Goal: Check status

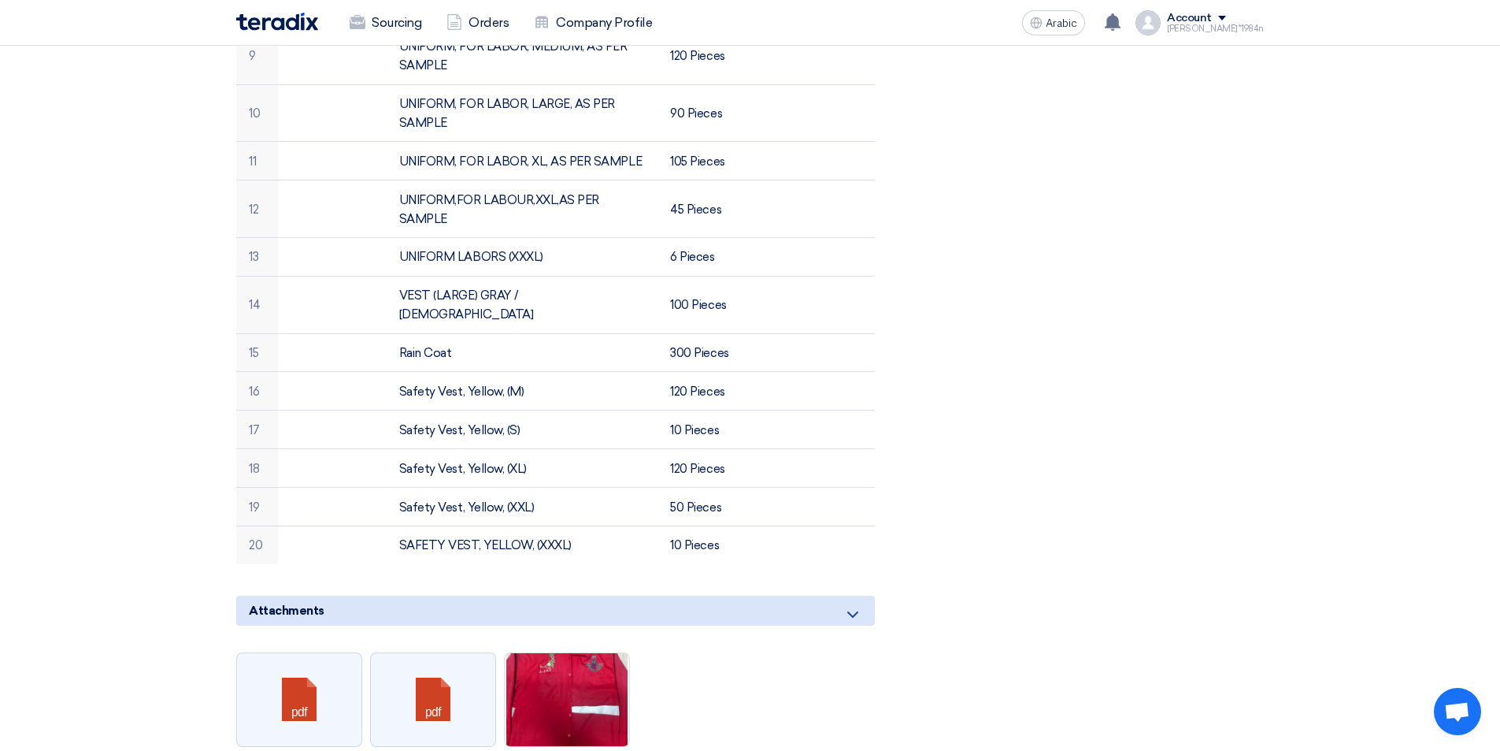
scroll to position [1103, 0]
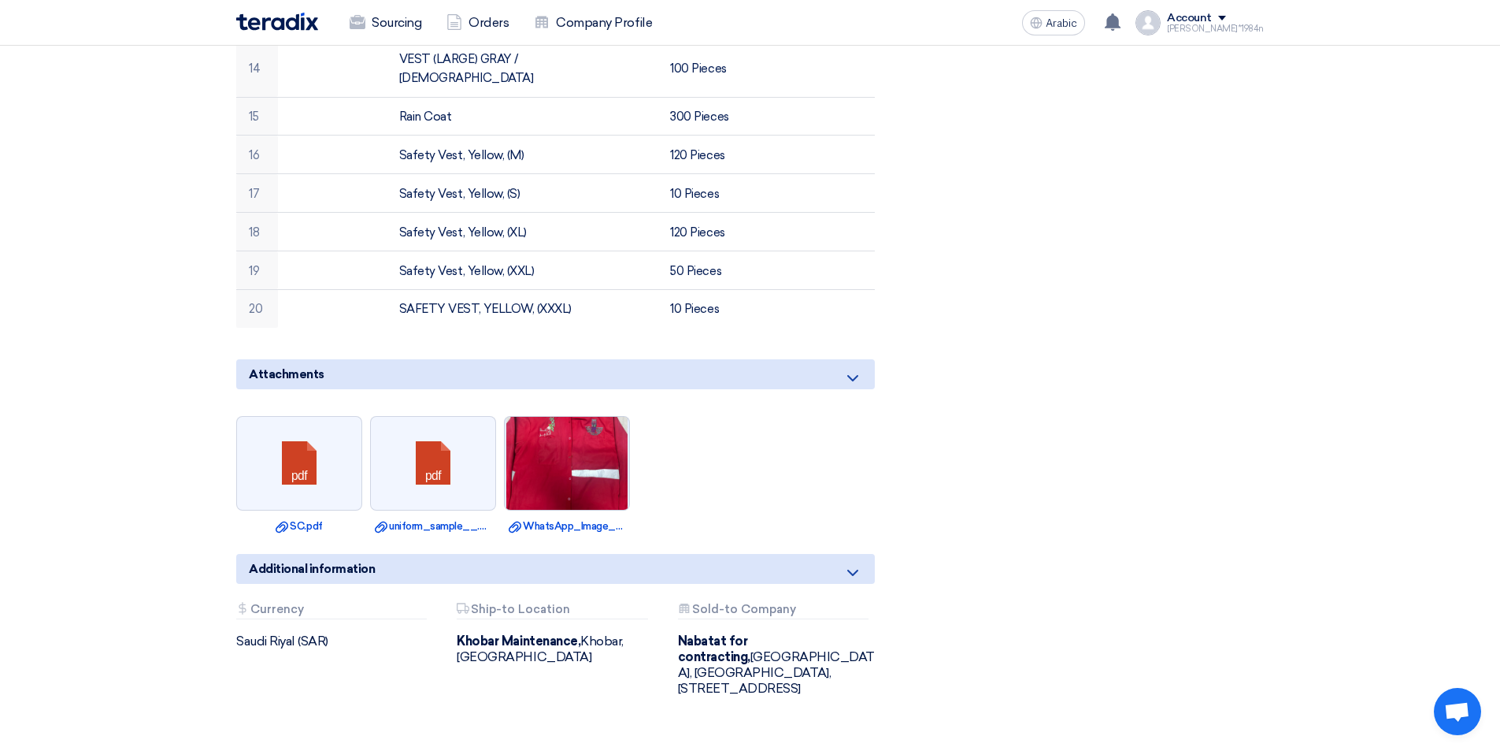
click at [600, 427] on img at bounding box center [567, 462] width 124 height 179
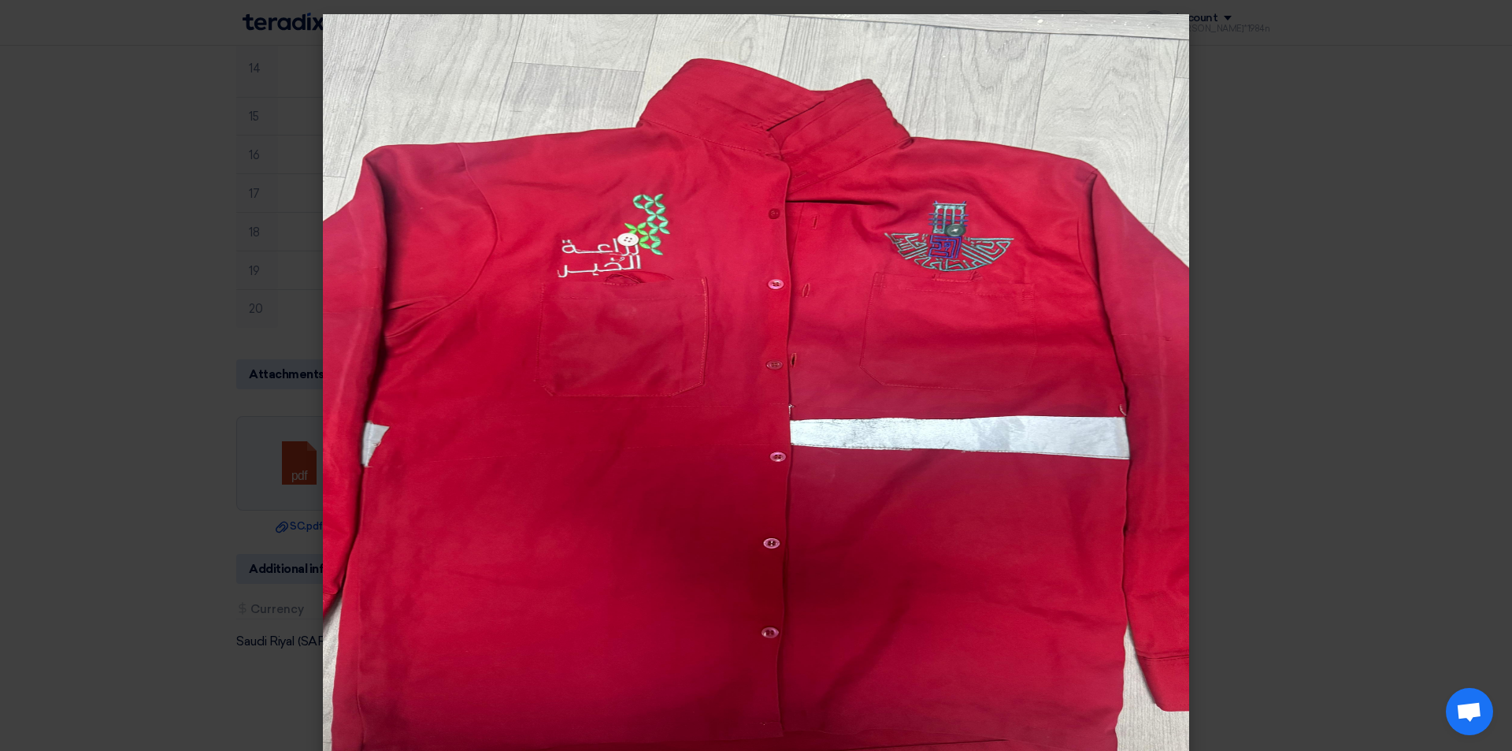
click at [1447, 57] on modal-container at bounding box center [756, 375] width 1512 height 751
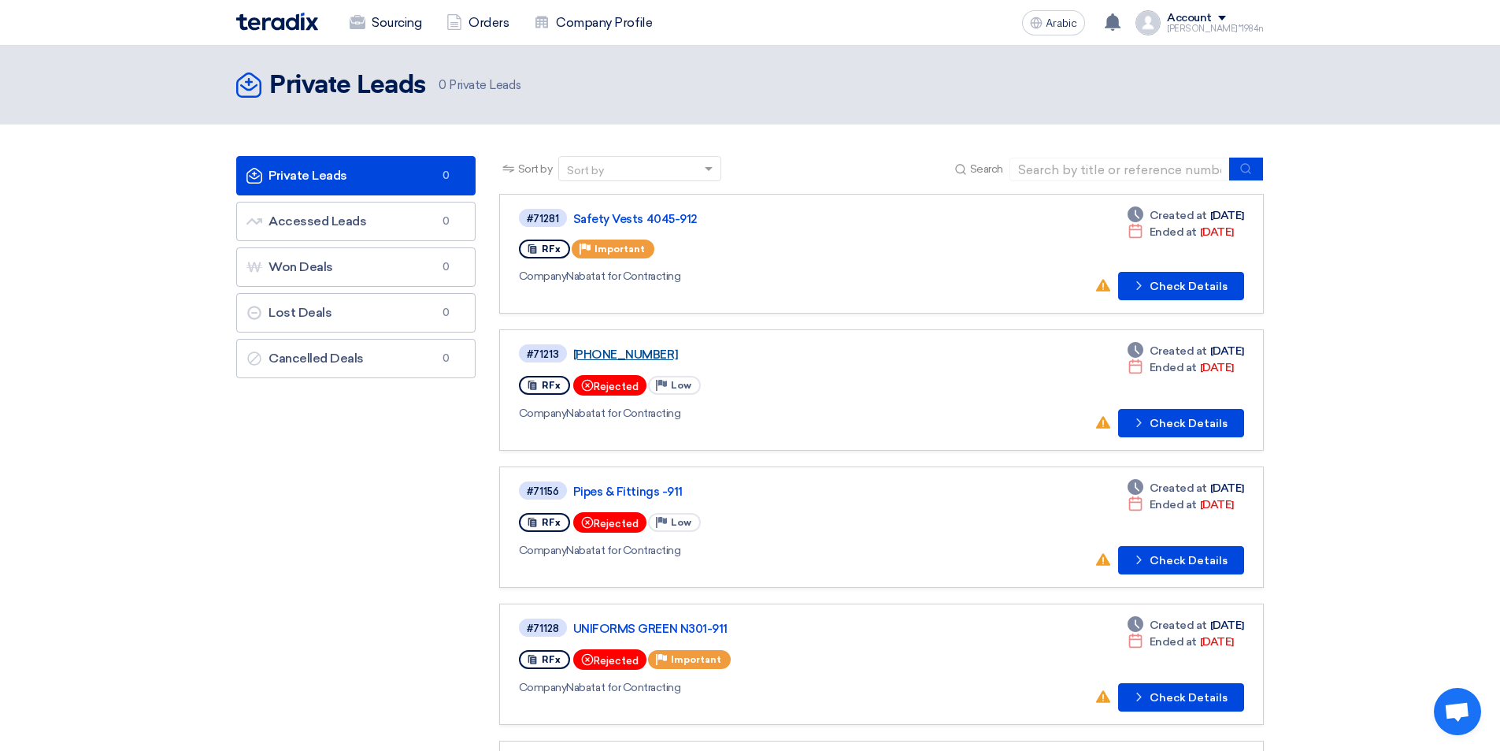
scroll to position [158, 0]
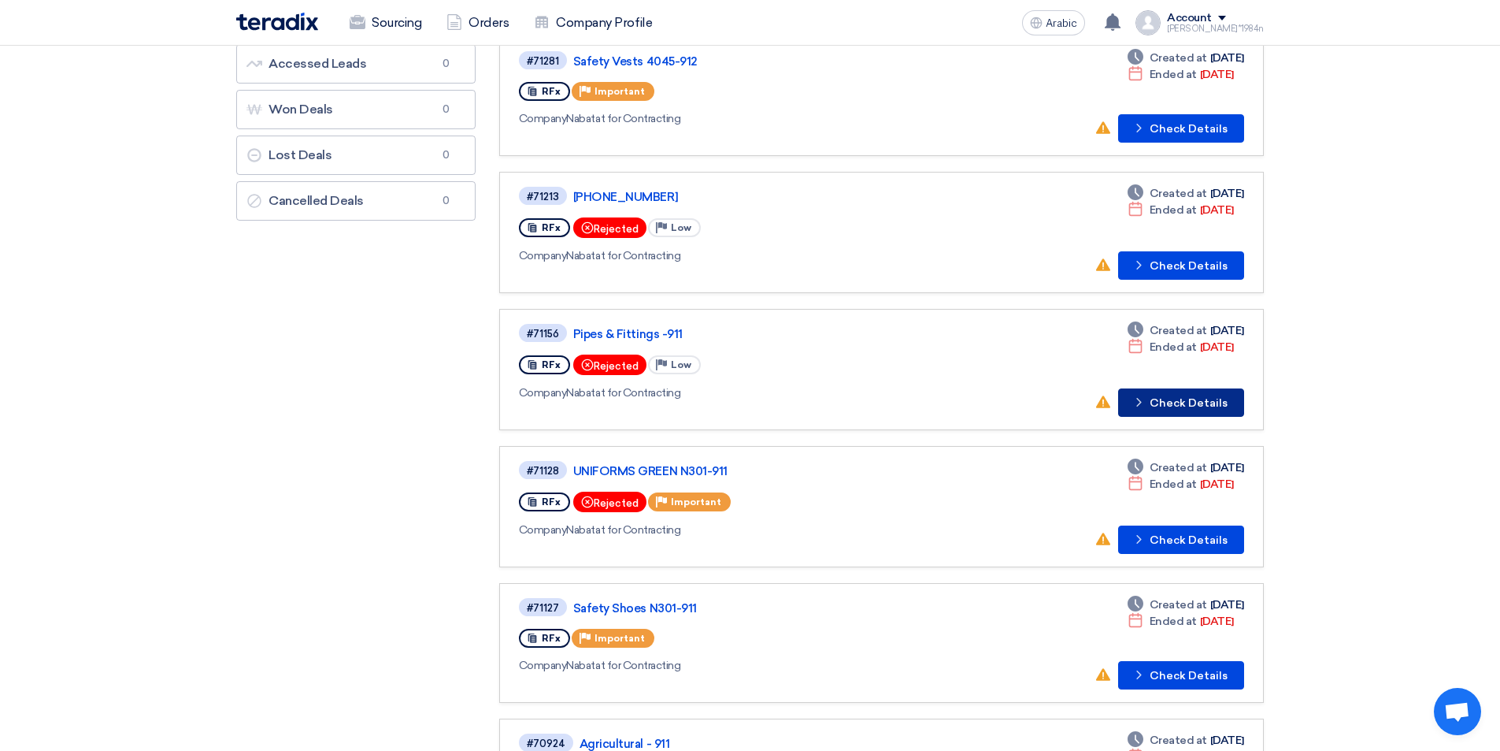
click at [1198, 402] on font "Check Details" at bounding box center [1189, 402] width 78 height 13
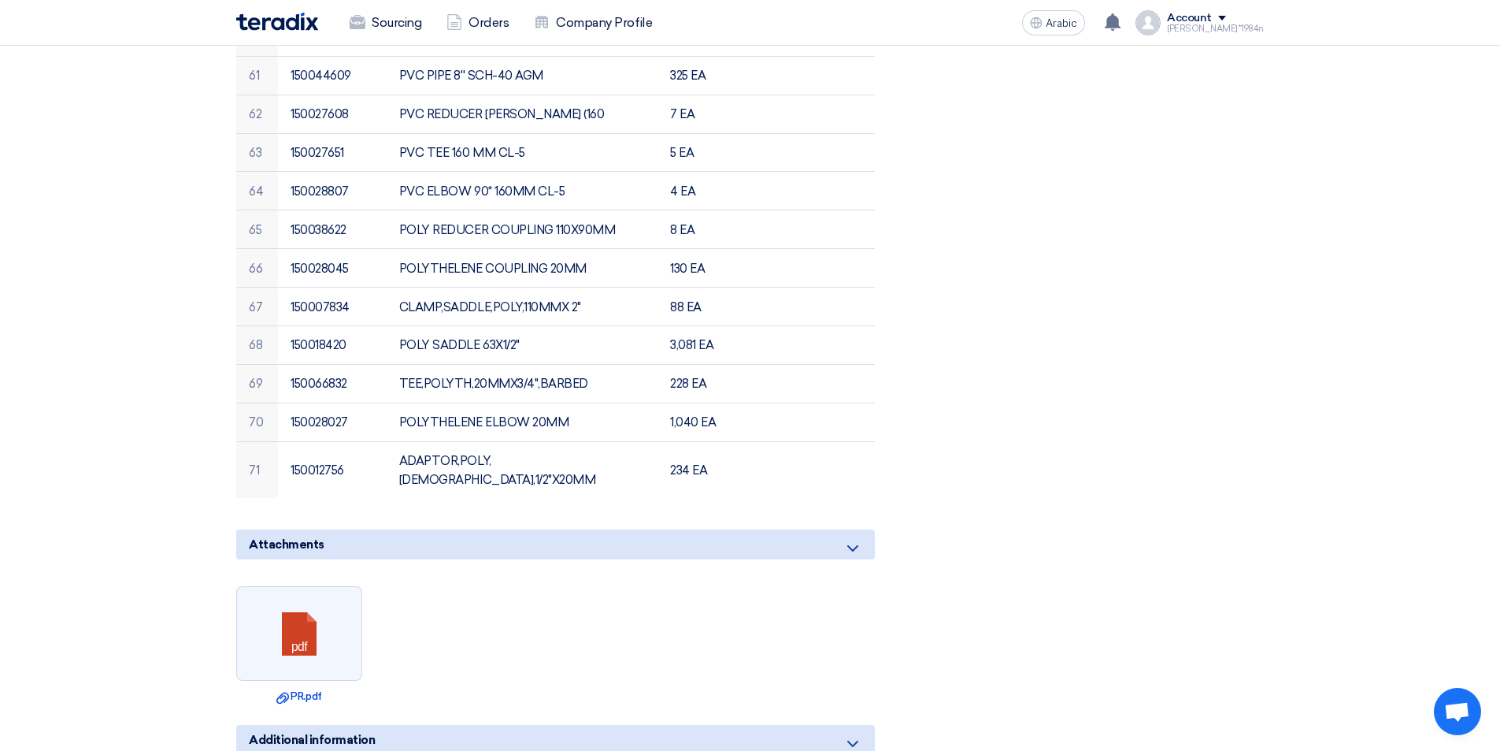
scroll to position [2678, 0]
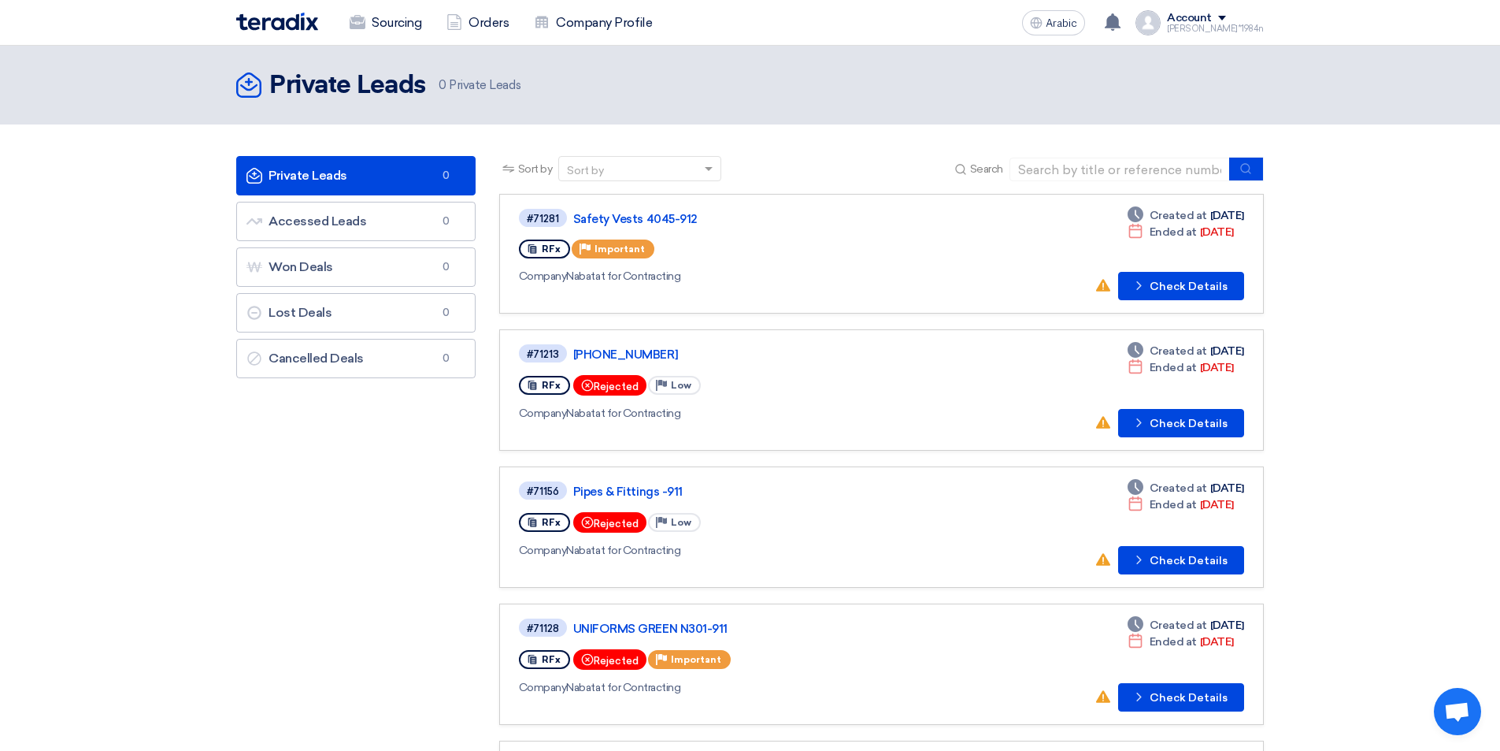
scroll to position [158, 0]
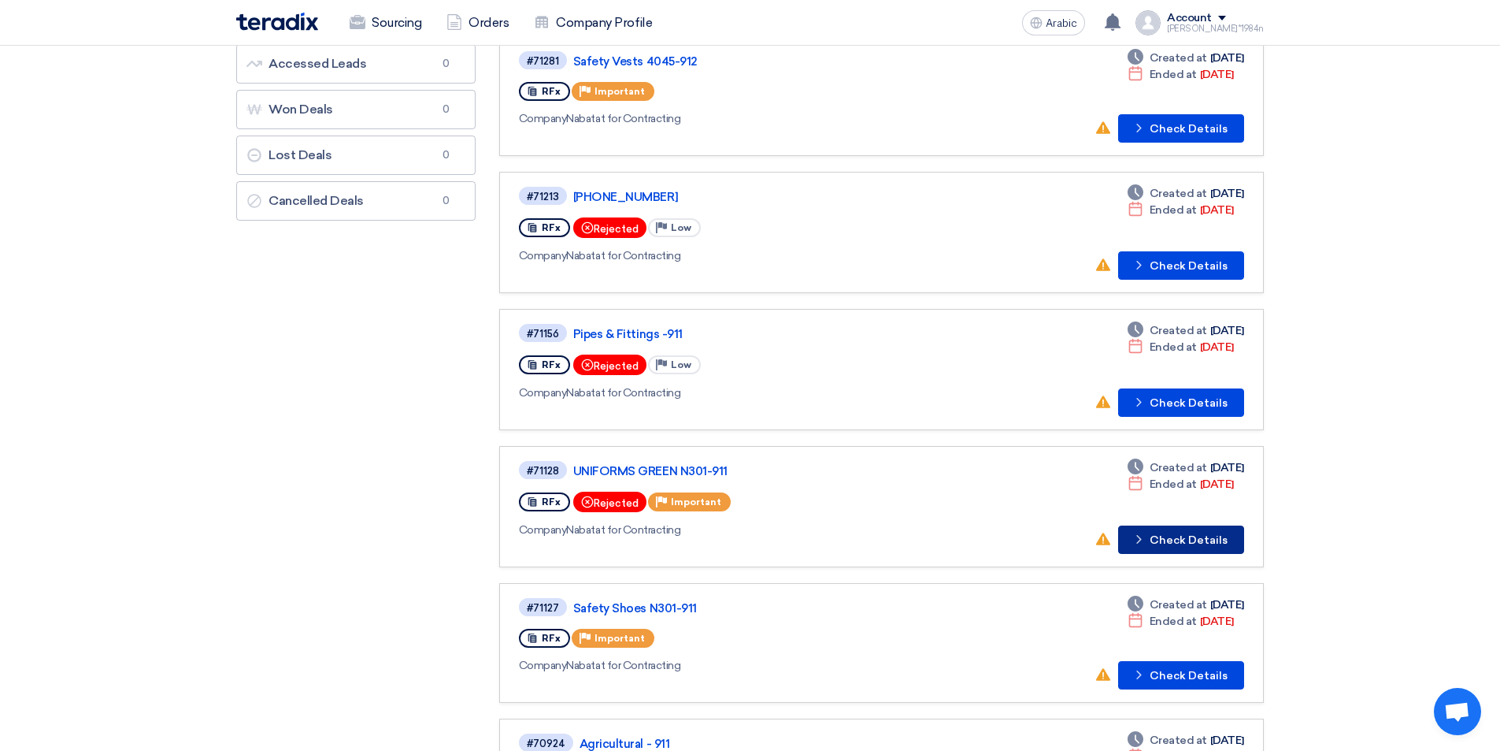
click at [1223, 542] on font "Check Details" at bounding box center [1189, 539] width 78 height 13
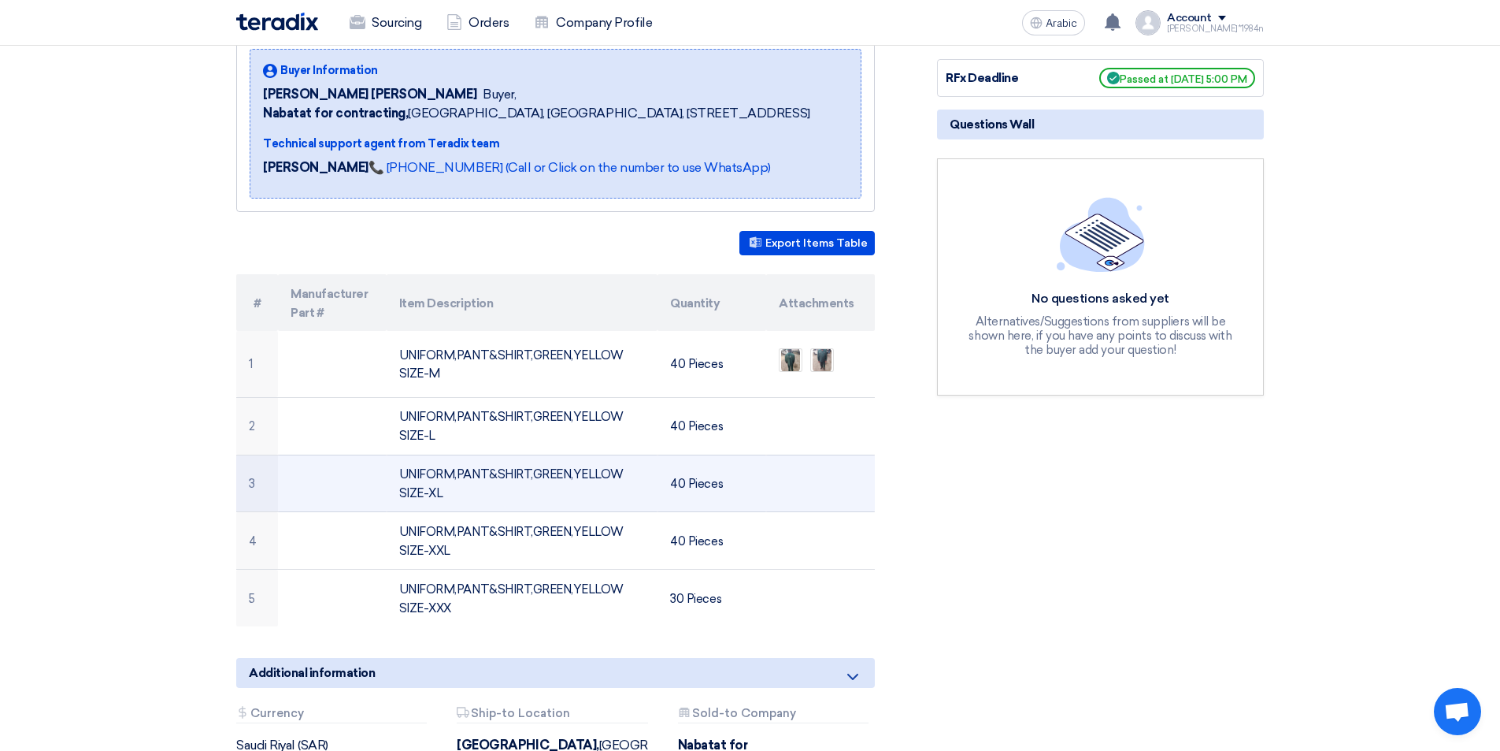
scroll to position [158, 0]
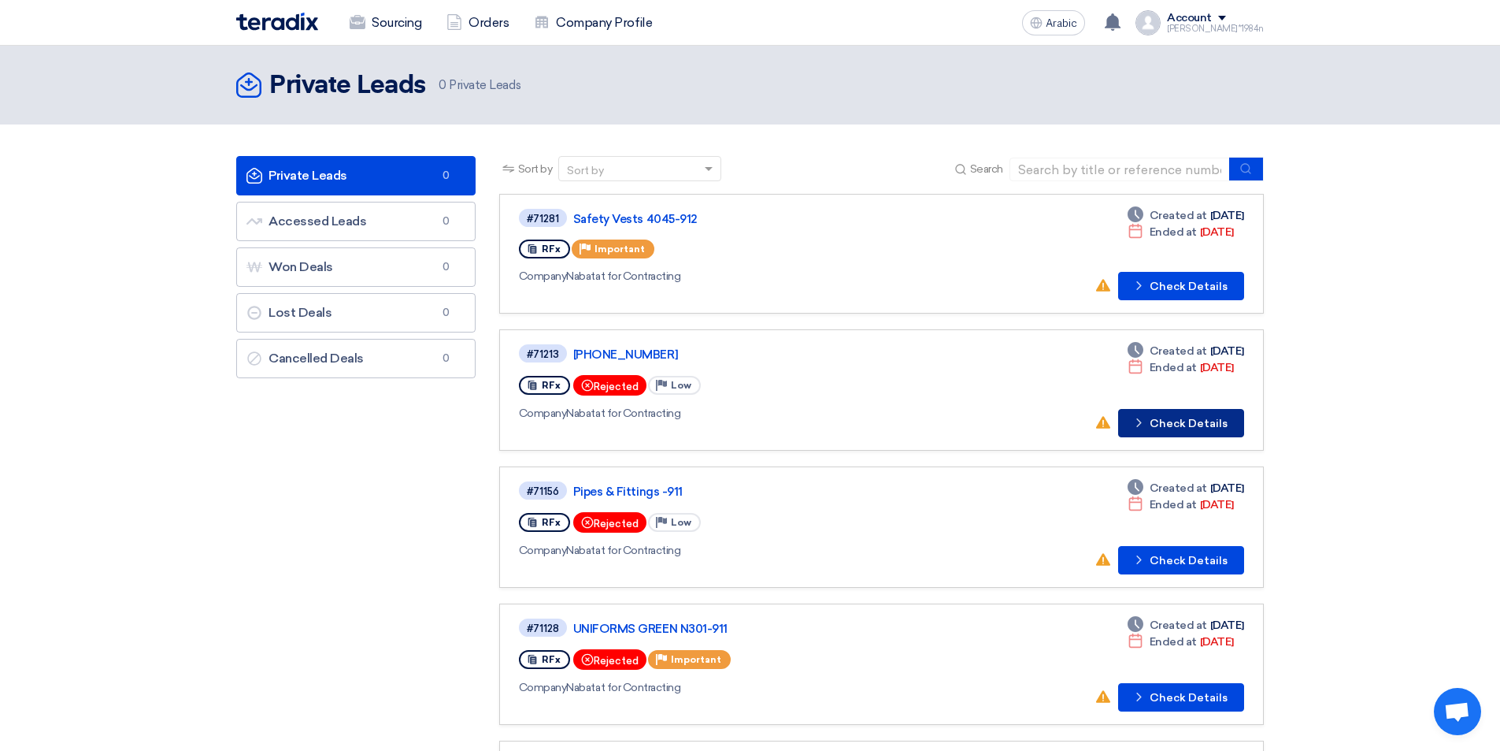
click at [1228, 426] on button "Check details Check Details" at bounding box center [1181, 423] width 126 height 28
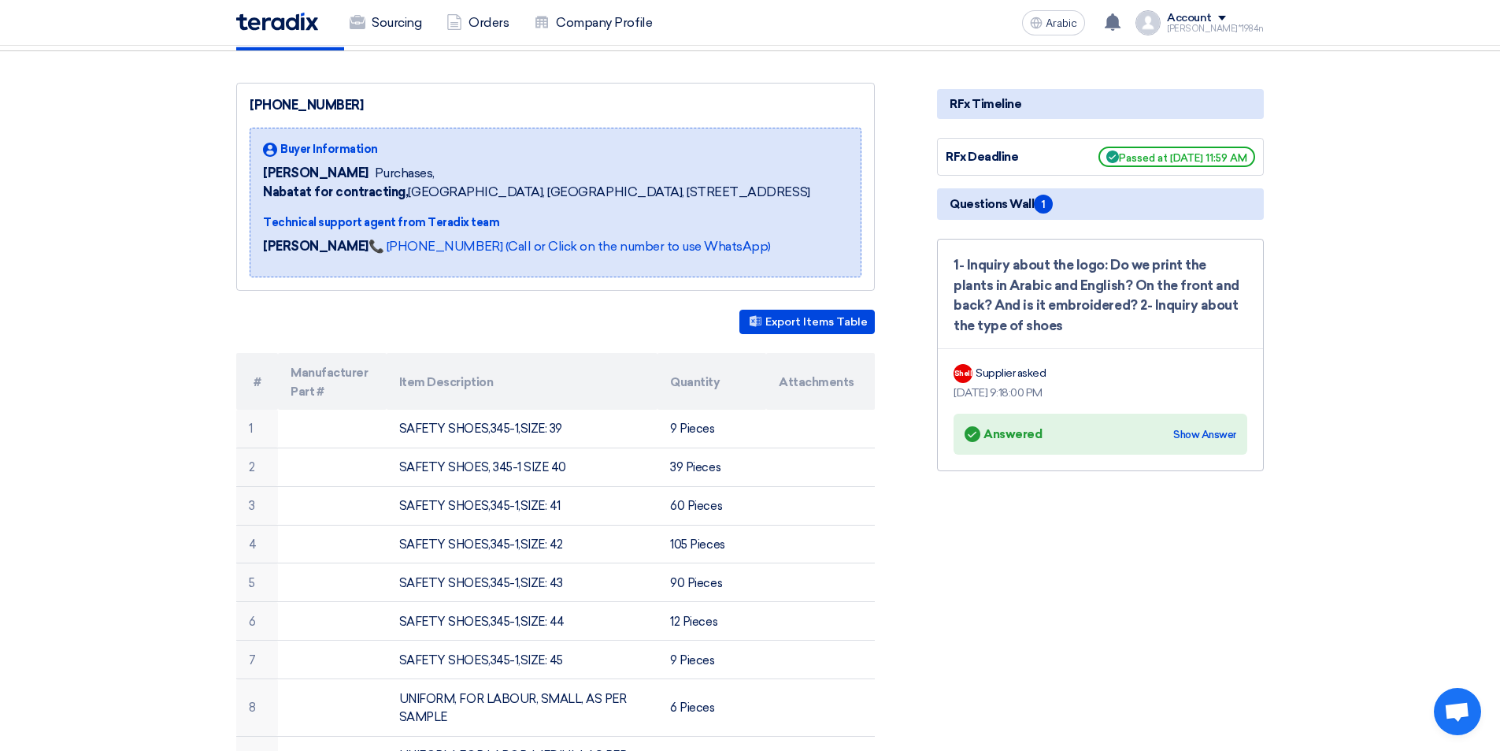
scroll to position [236, 0]
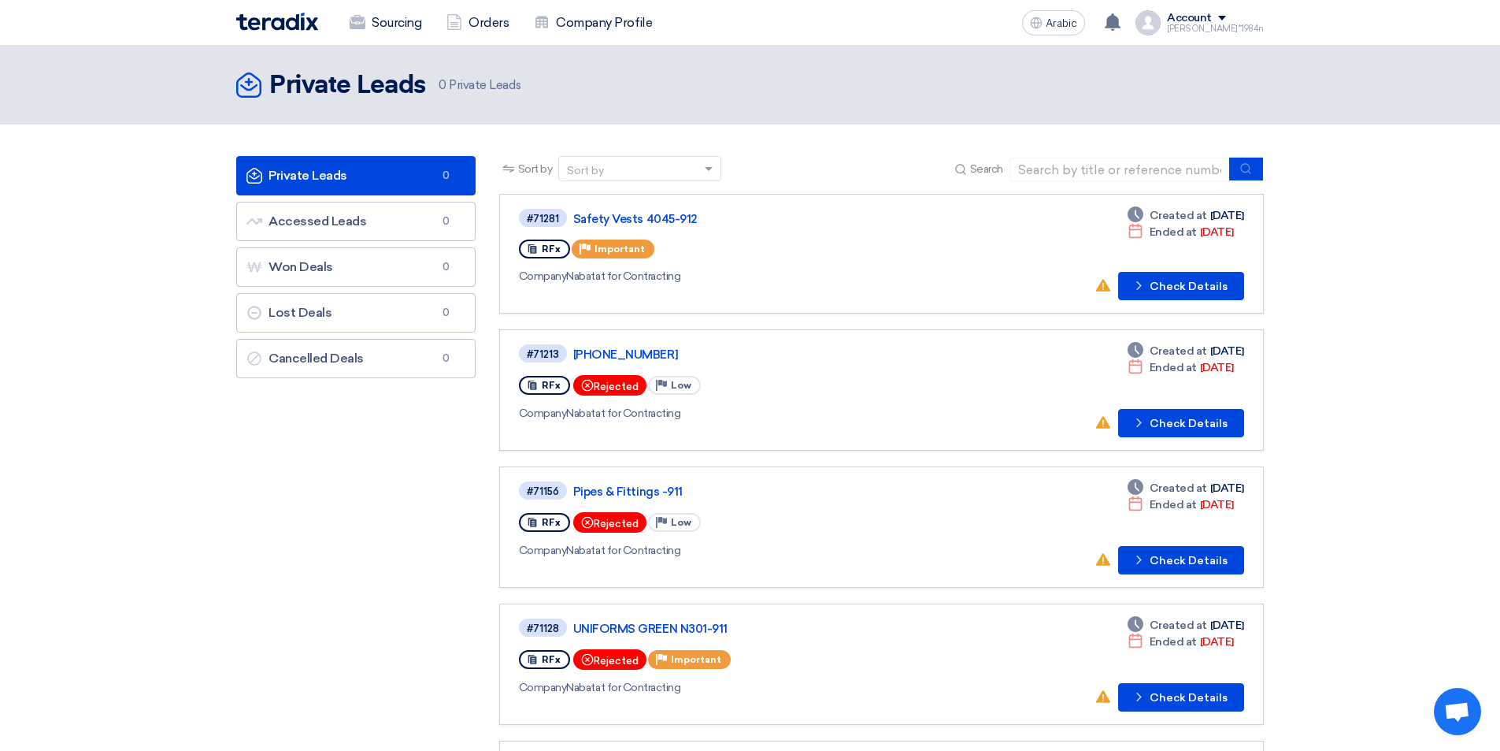
scroll to position [315, 0]
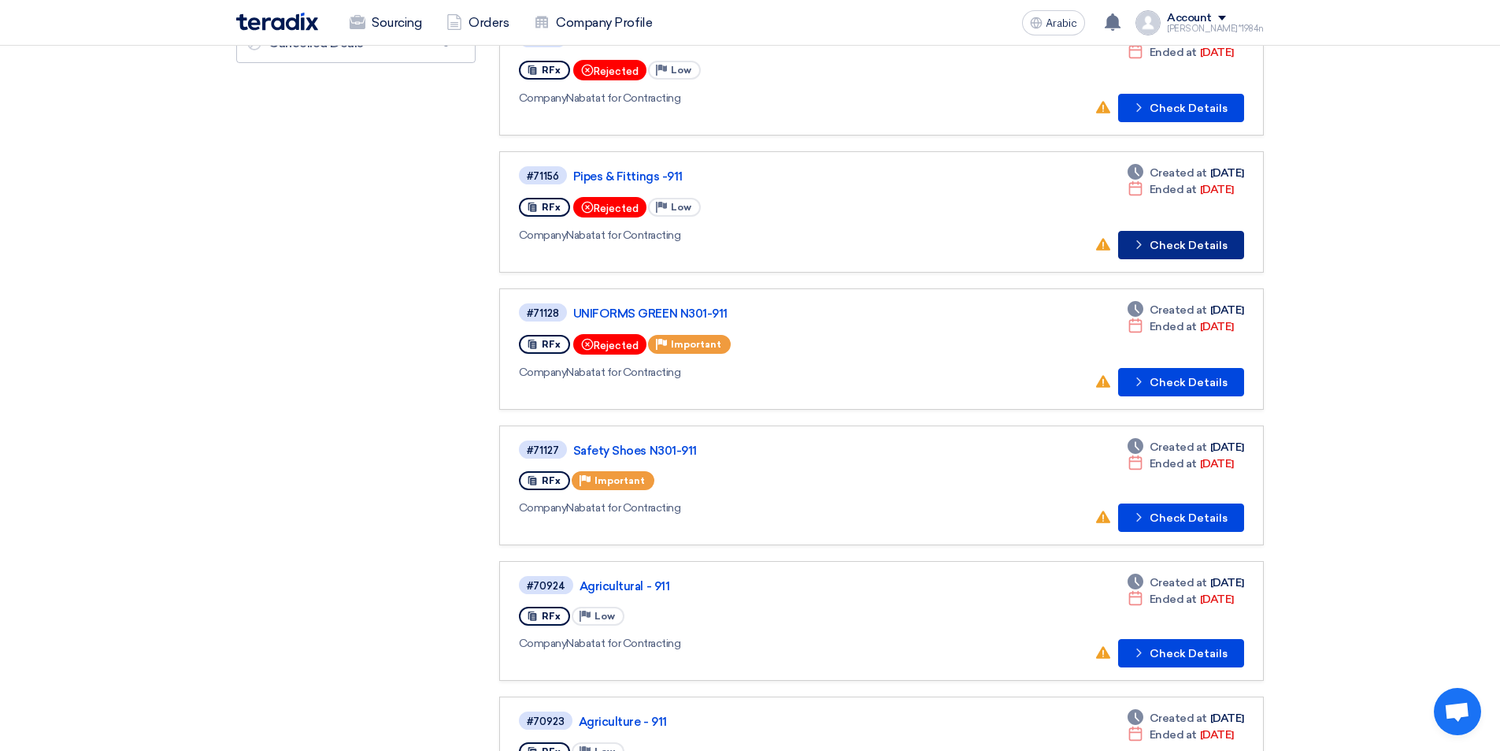
click at [1213, 239] on font "Check Details" at bounding box center [1189, 245] width 78 height 13
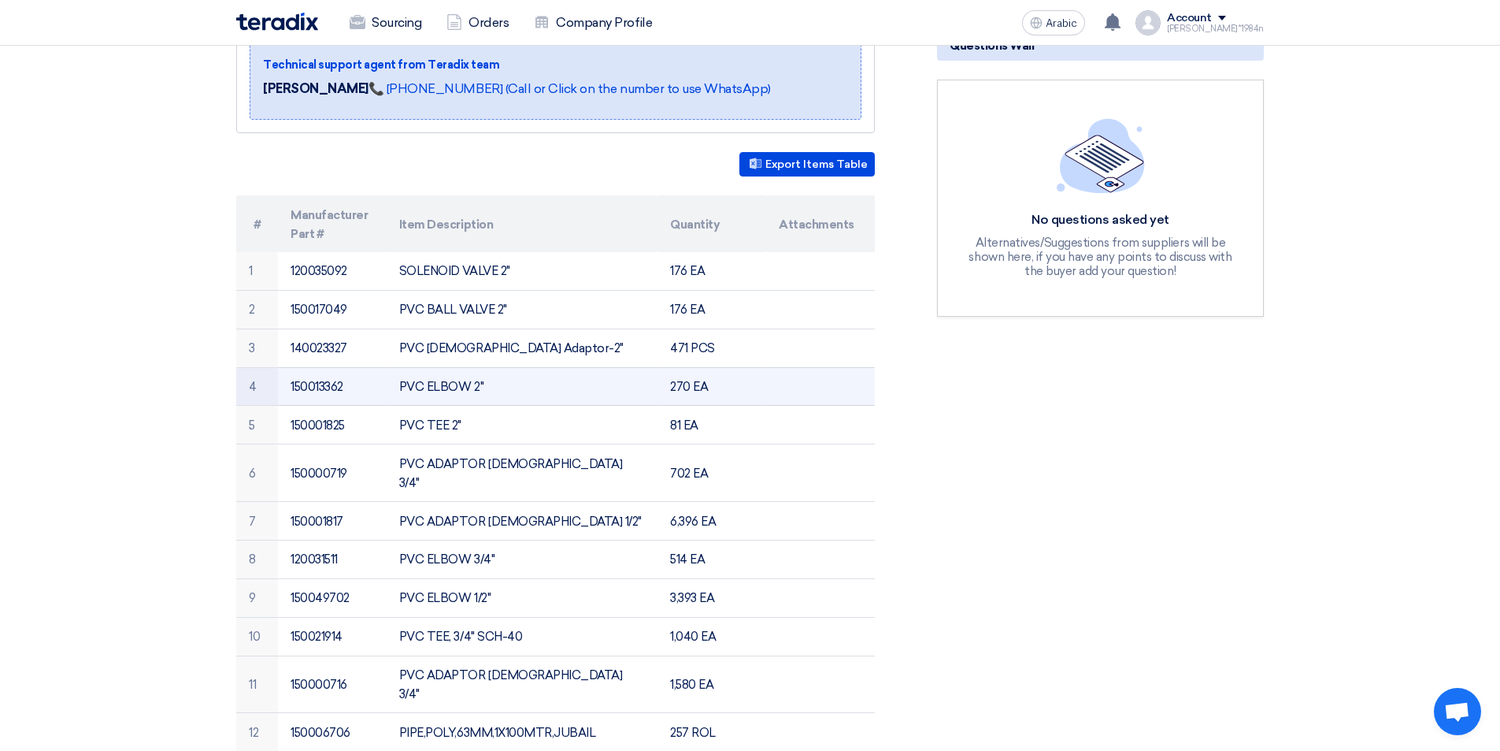
scroll to position [394, 0]
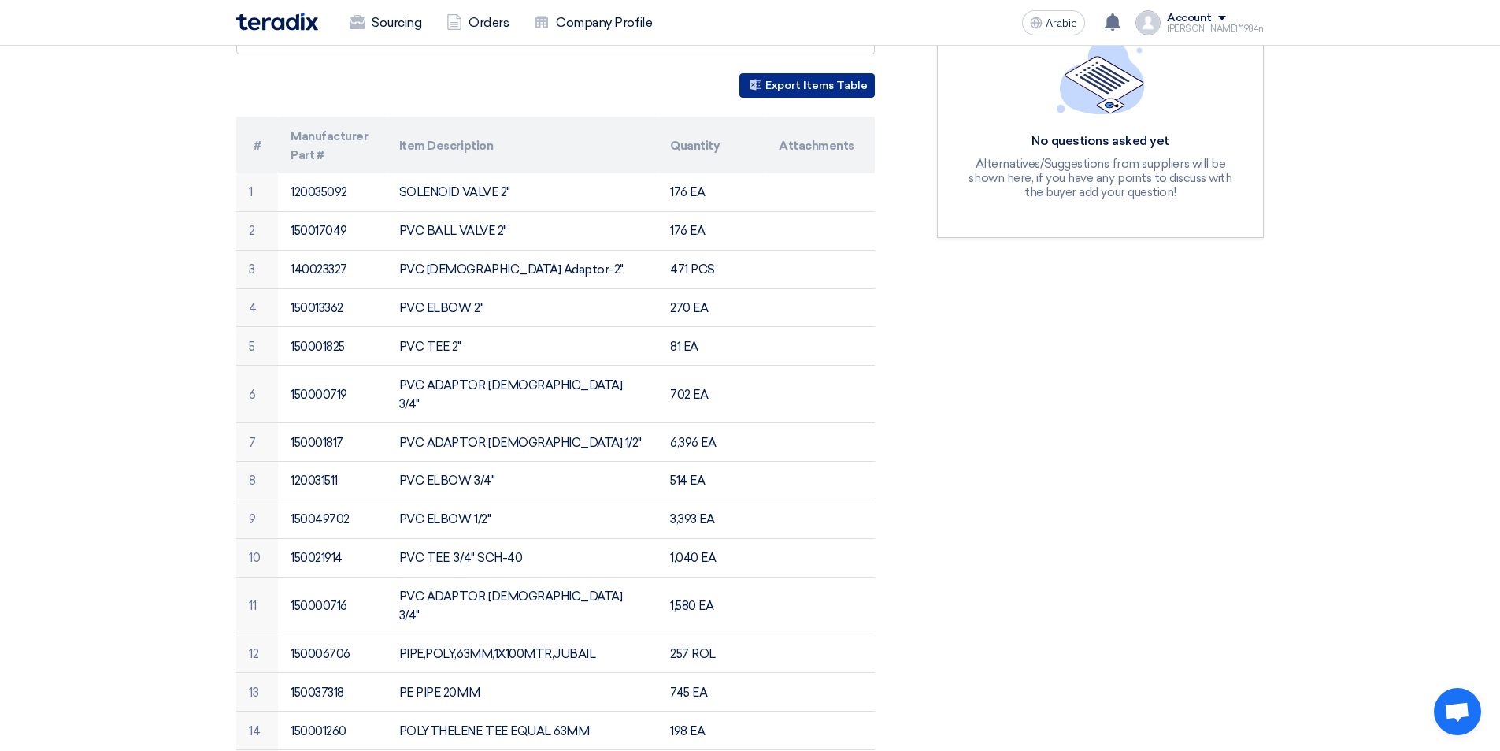
click at [851, 82] on font "Export Items Table" at bounding box center [816, 85] width 102 height 13
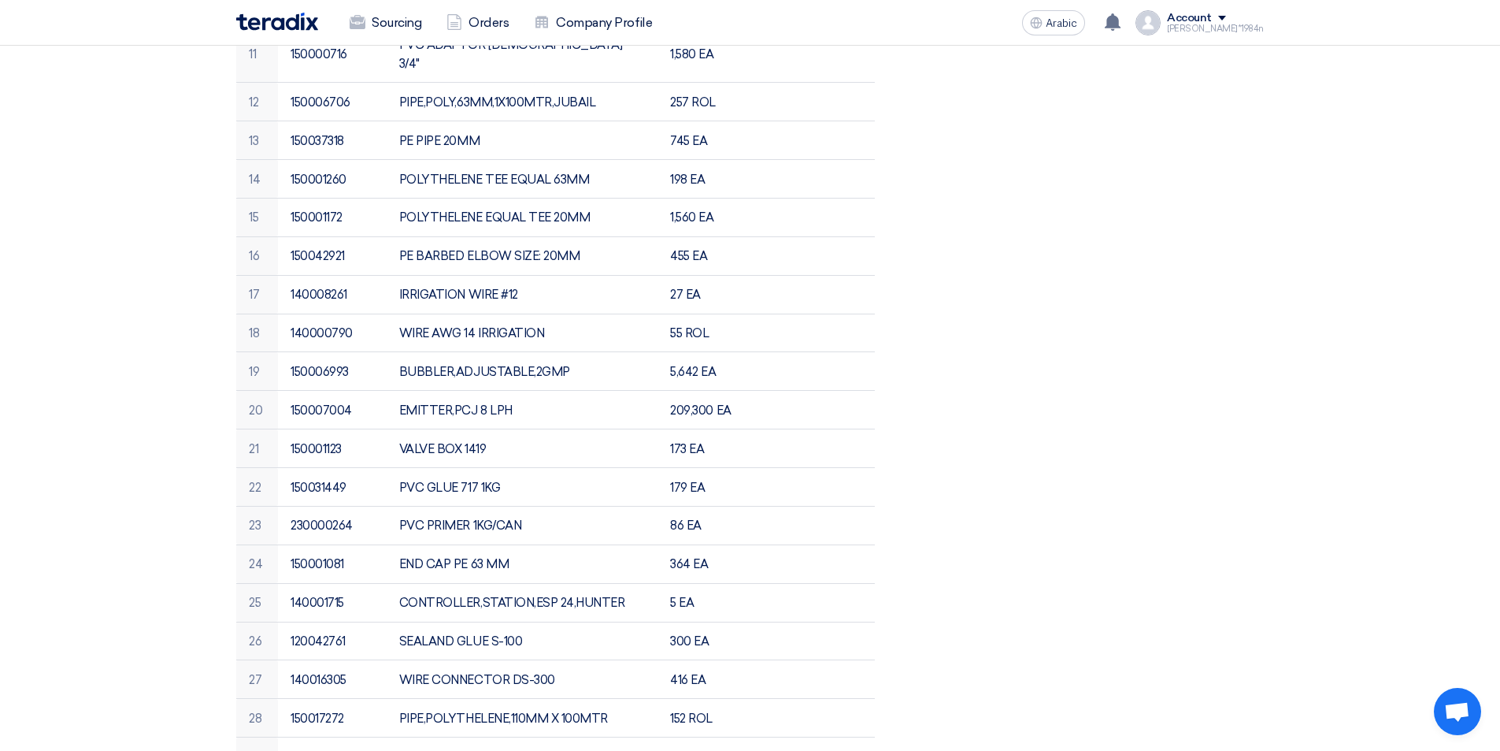
scroll to position [1024, 0]
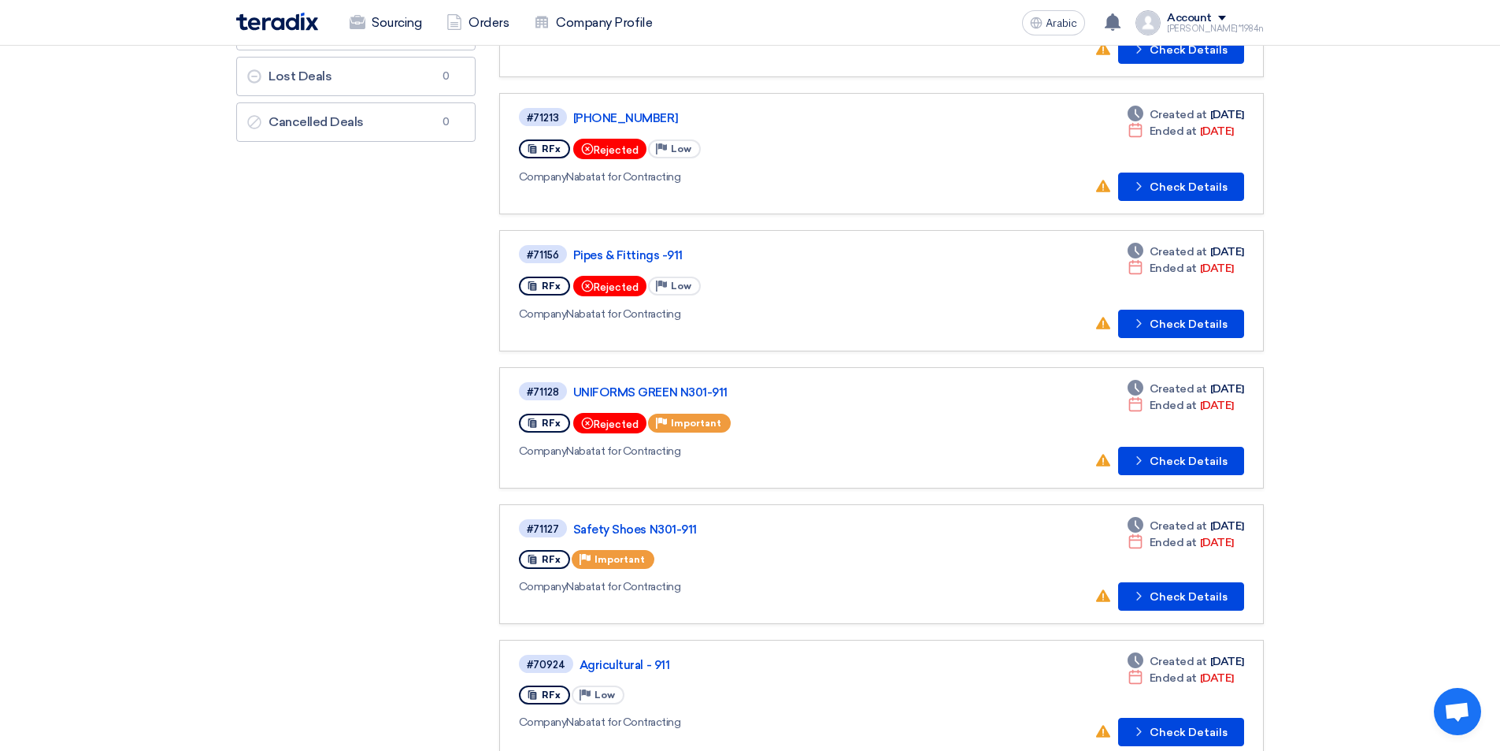
scroll to position [551, 0]
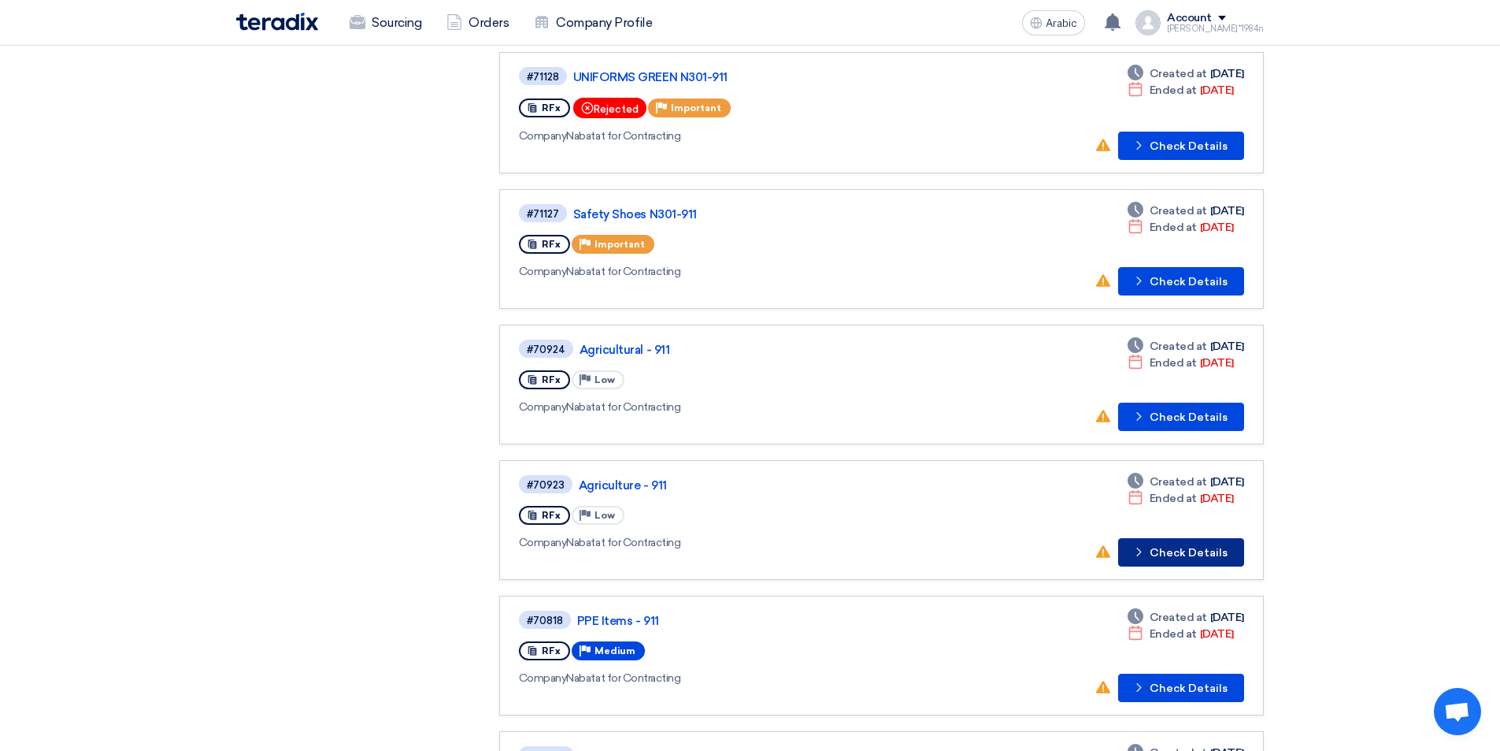
click at [1198, 555] on font "Check Details" at bounding box center [1189, 552] width 78 height 13
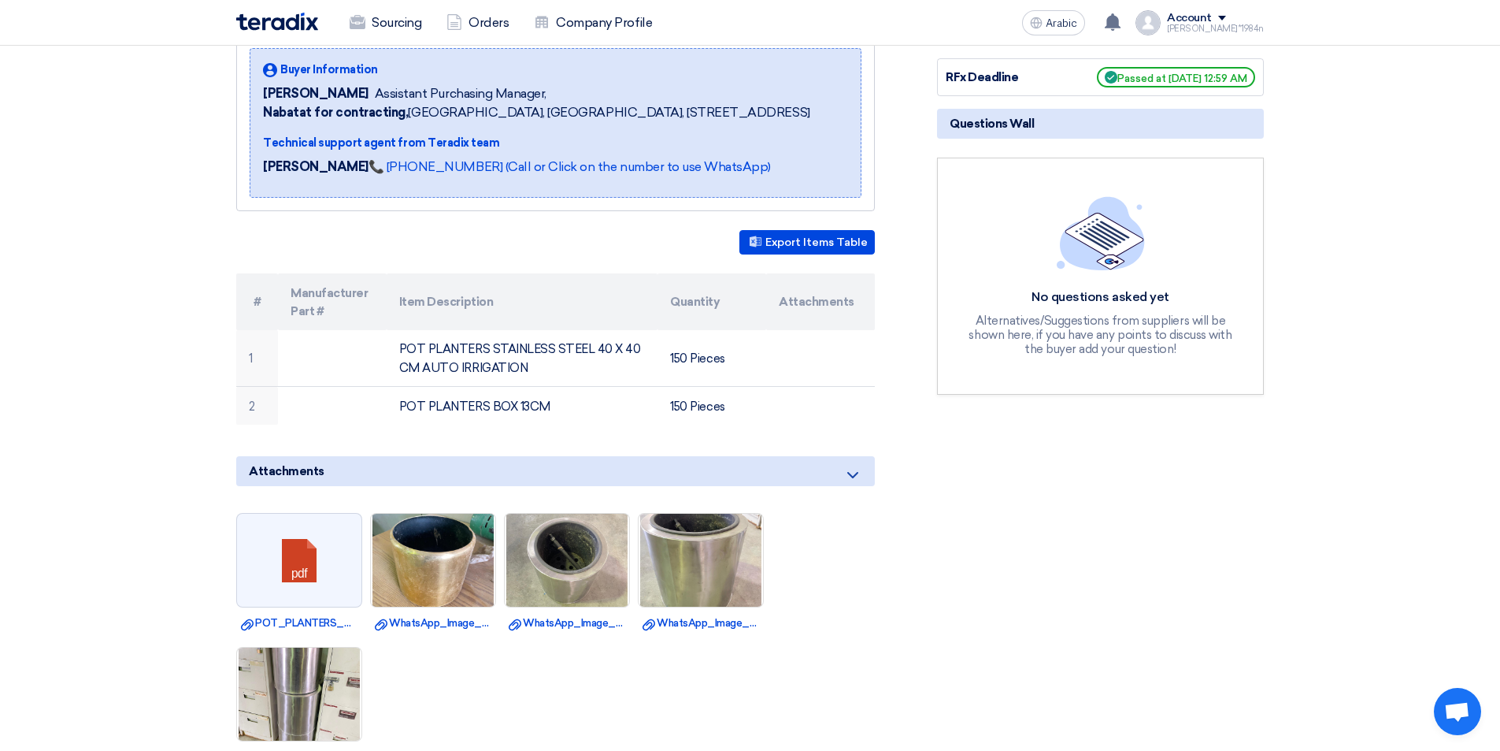
scroll to position [551, 0]
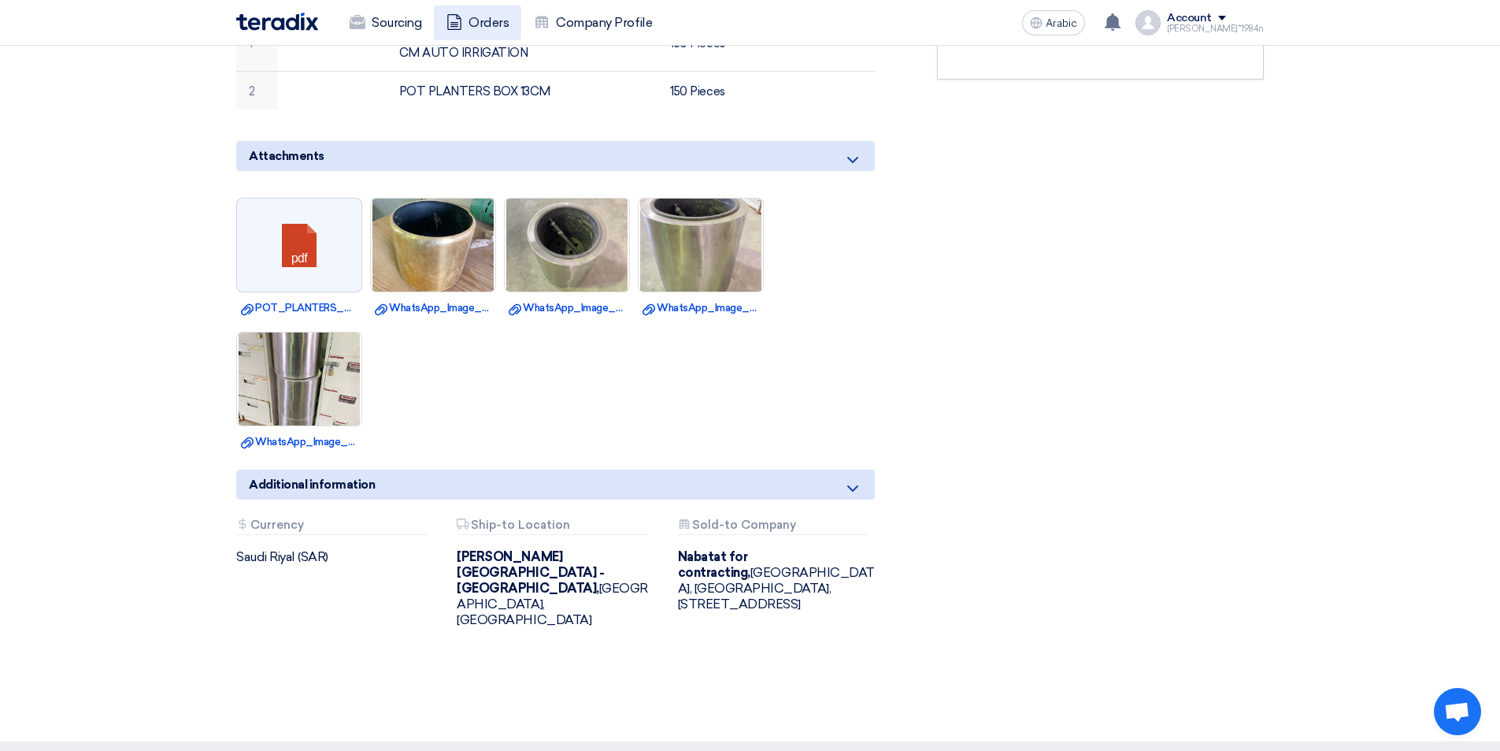
click at [498, 24] on font "Orders" at bounding box center [489, 22] width 40 height 15
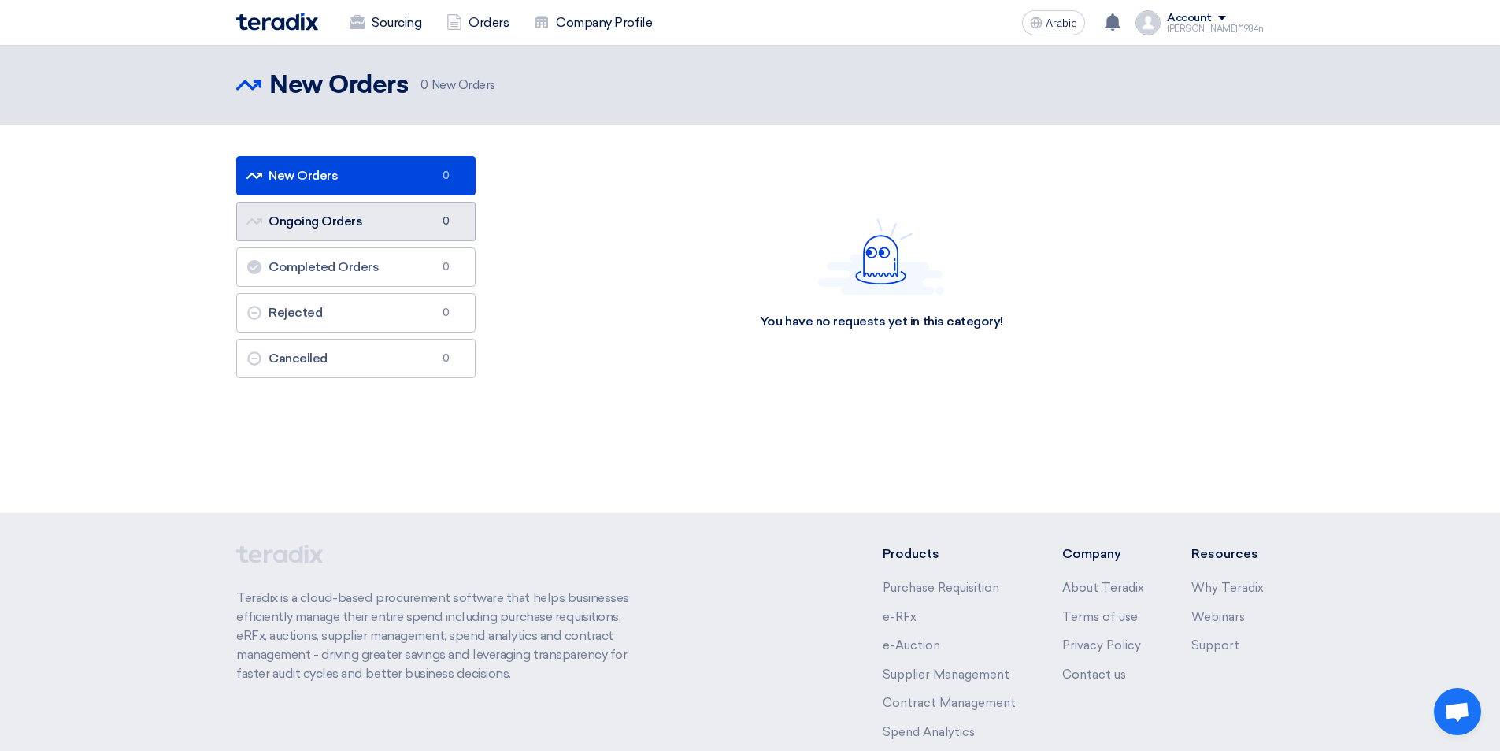
click at [373, 217] on link "Ongoing Orders Ongoing Orders 0" at bounding box center [355, 221] width 239 height 39
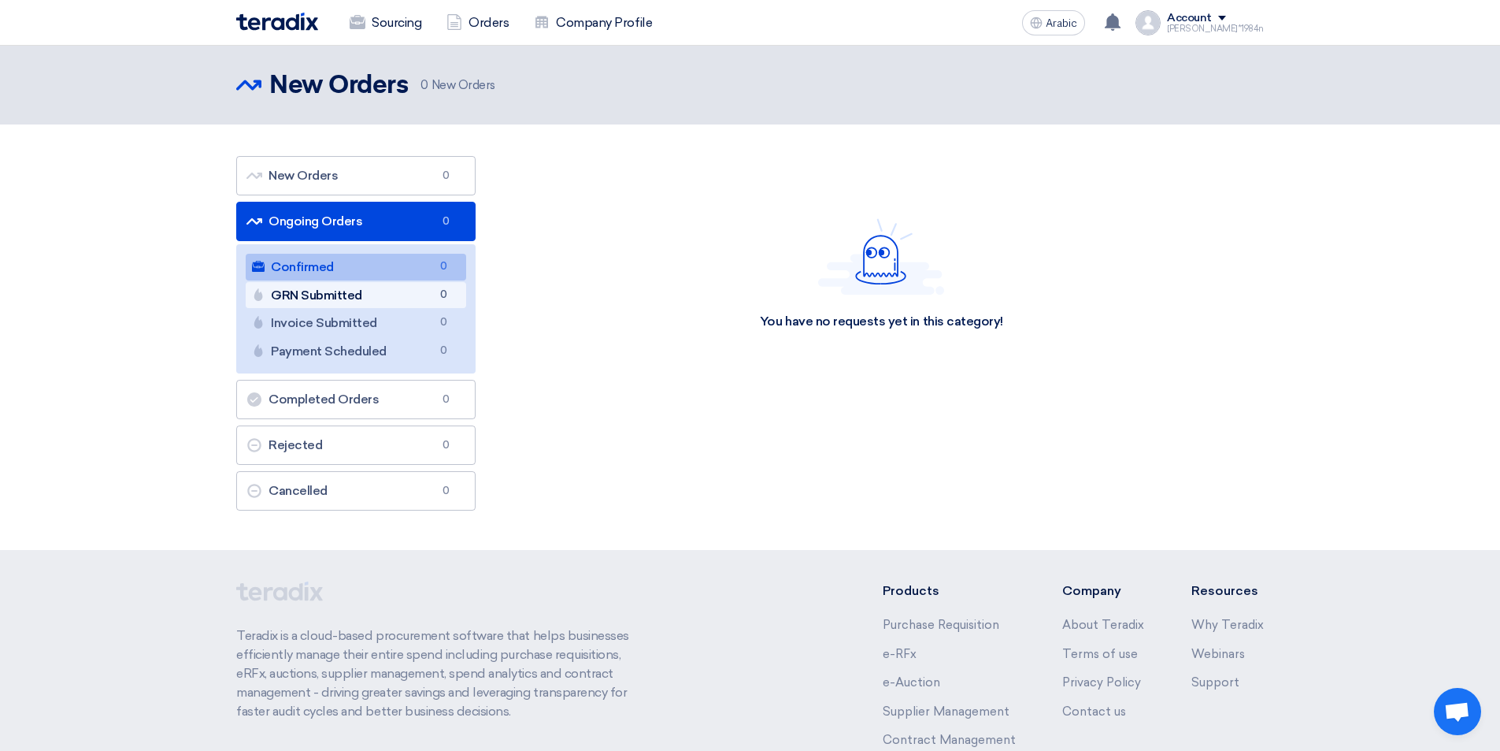
click at [369, 295] on link "GRN Submitted GRN Submitted 0" at bounding box center [356, 295] width 221 height 27
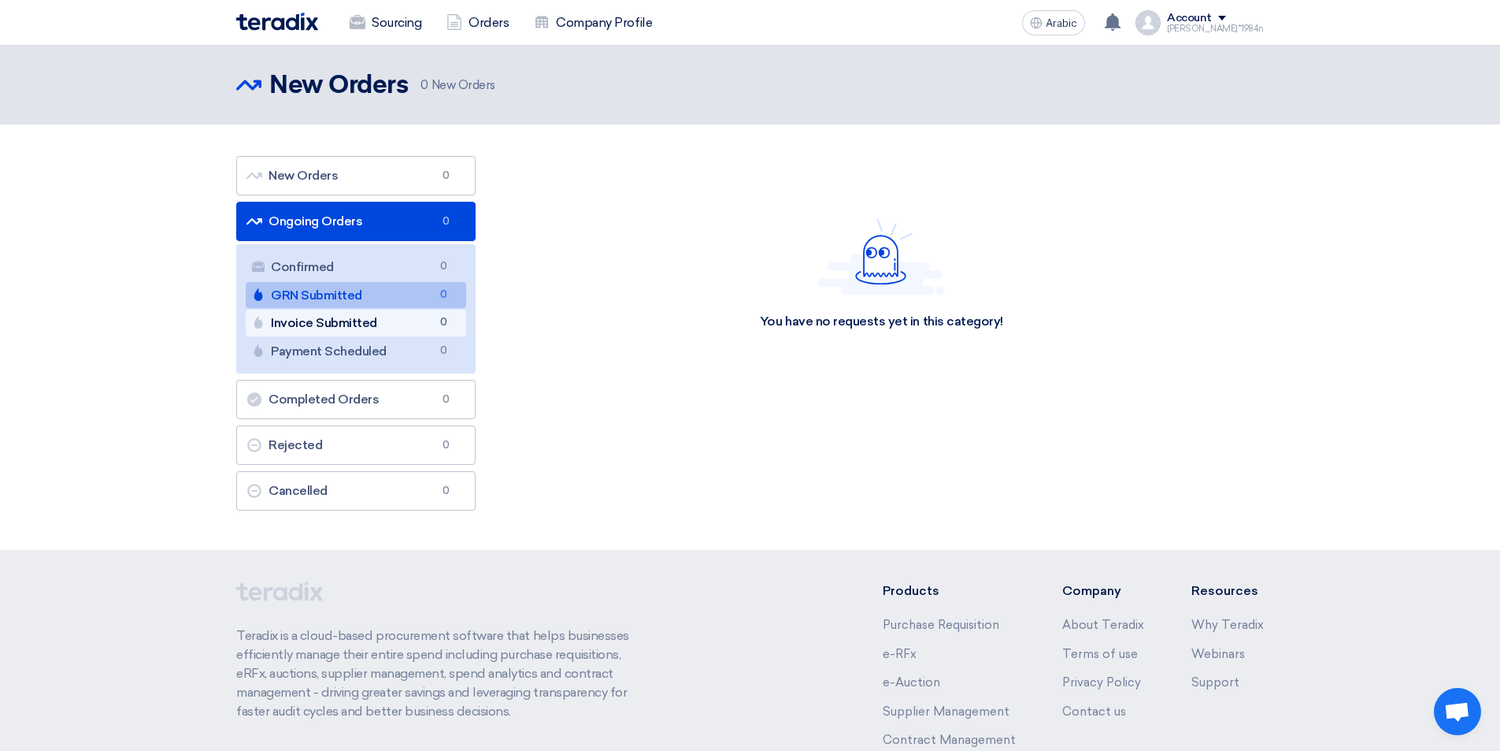
click at [370, 318] on font "Invoice Submitted" at bounding box center [324, 322] width 106 height 15
click at [367, 343] on font "Payment Scheduled" at bounding box center [329, 350] width 116 height 15
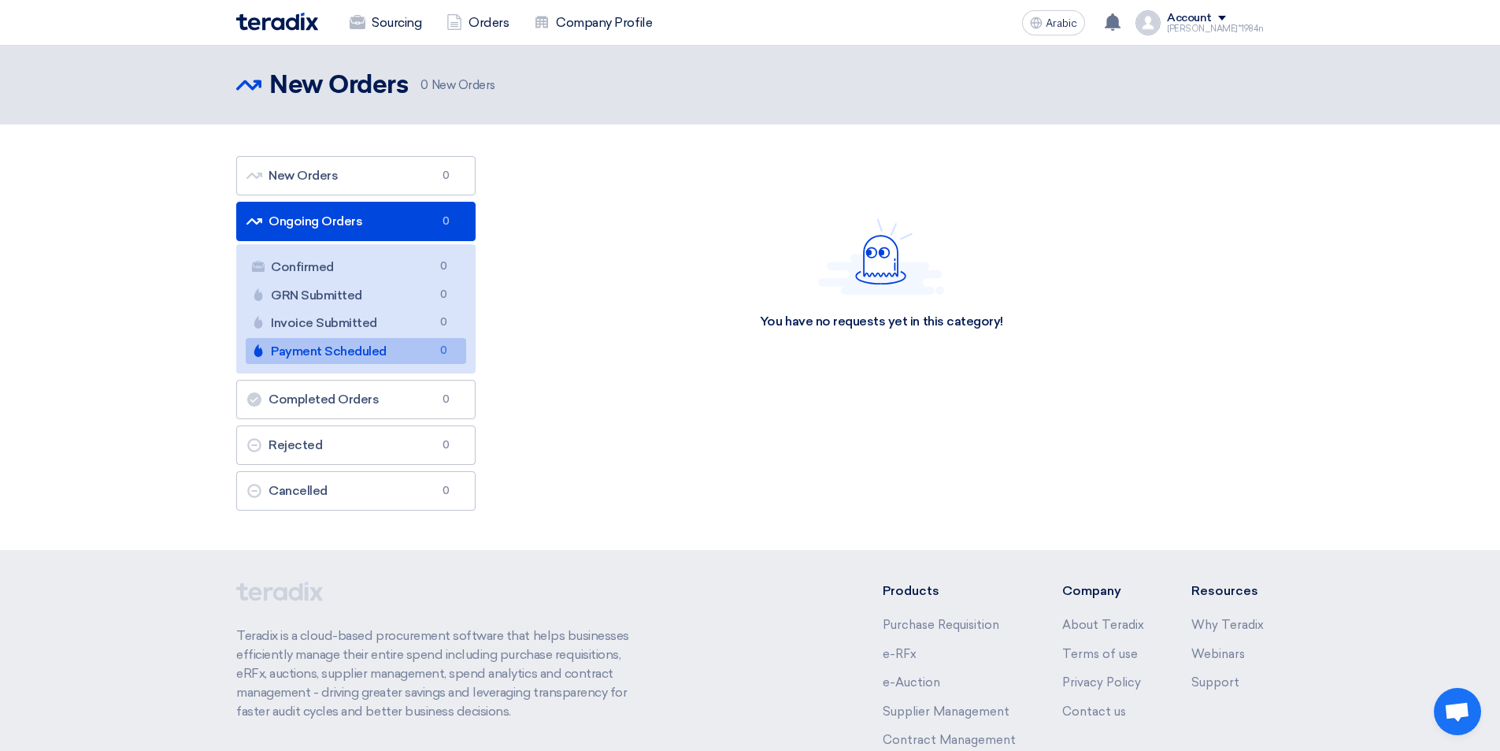
click at [373, 218] on link "Ongoing Orders Ongoing Orders 0" at bounding box center [355, 221] width 239 height 39
click at [409, 15] on font "Sourcing" at bounding box center [397, 22] width 50 height 15
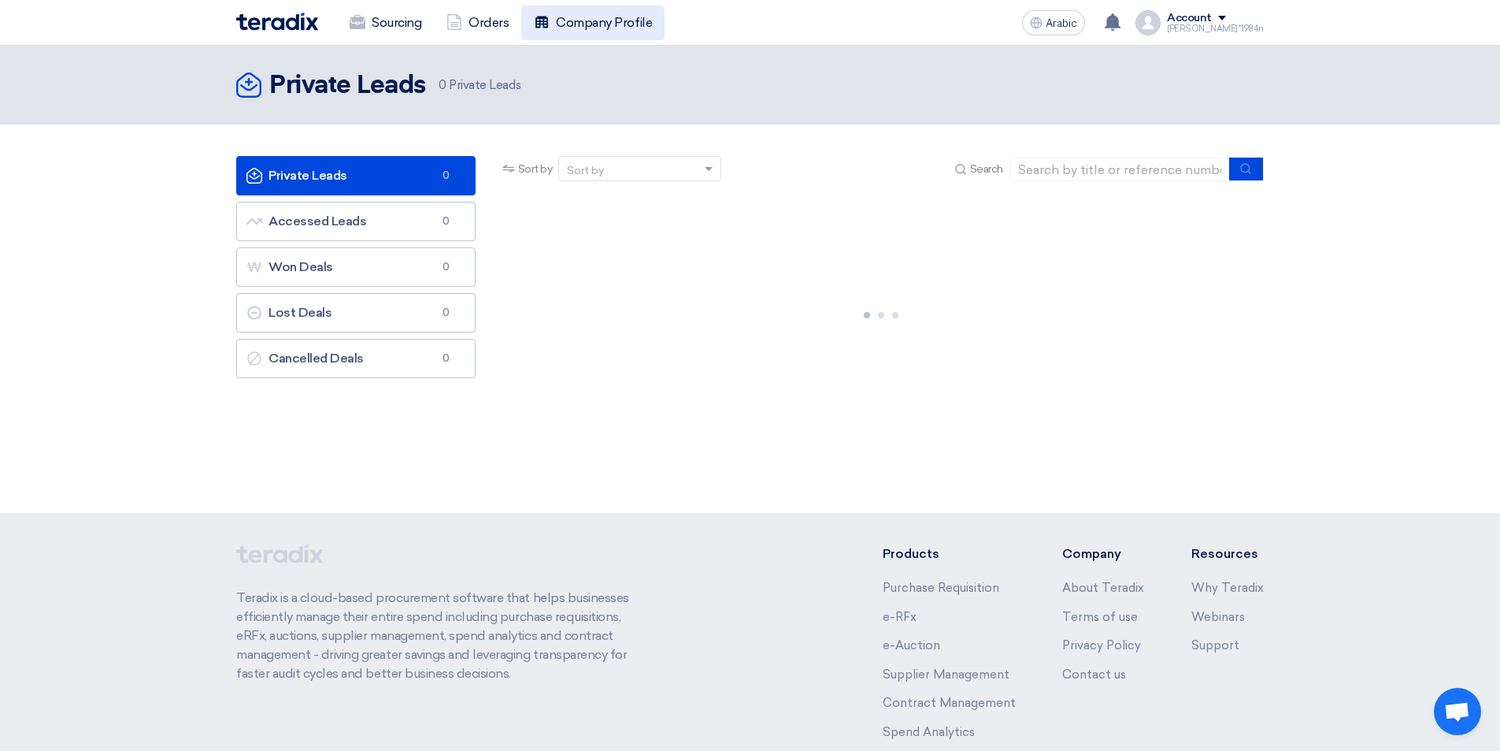
click at [578, 20] on font "Company Profile" at bounding box center [604, 22] width 96 height 15
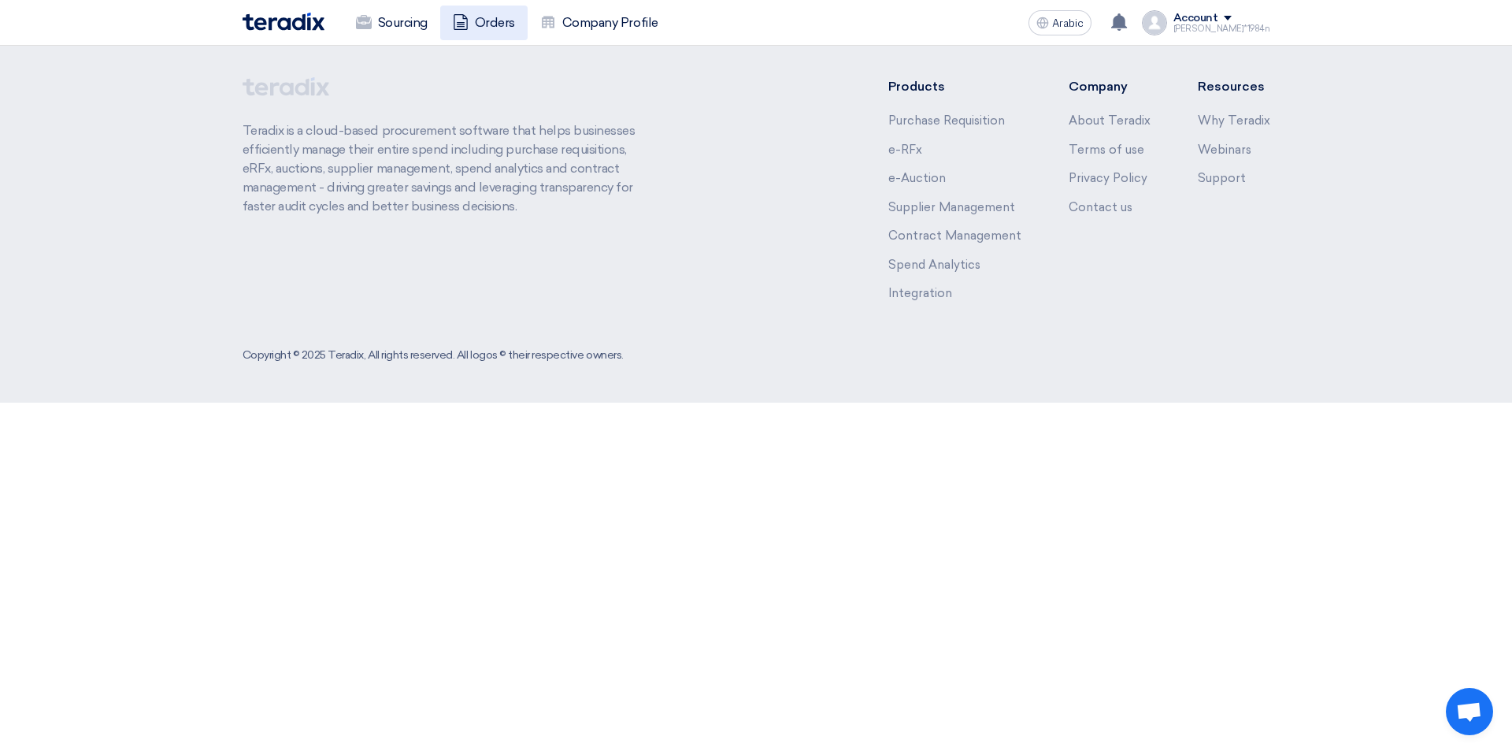
click at [495, 19] on font "Orders" at bounding box center [495, 22] width 40 height 15
